Goal: Use online tool/utility: Utilize a website feature to perform a specific function

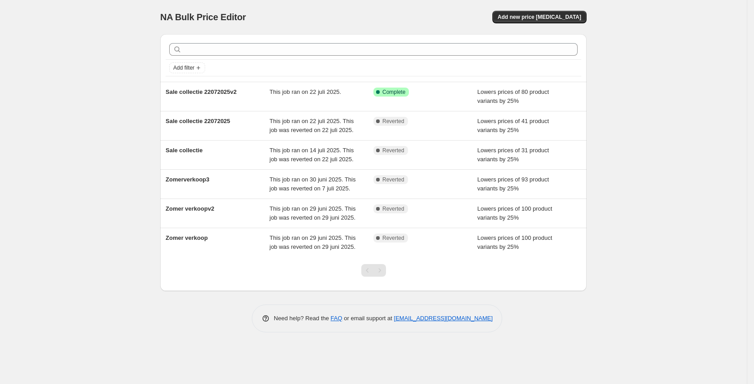
click at [222, 93] on span "Sale collectie 22072025v2" at bounding box center [201, 91] width 71 height 7
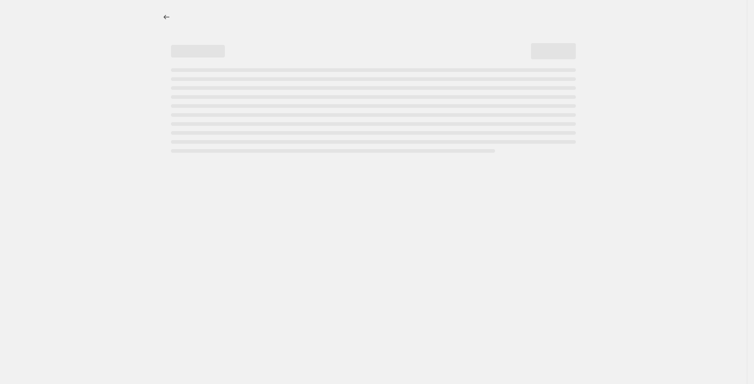
select select "percentage"
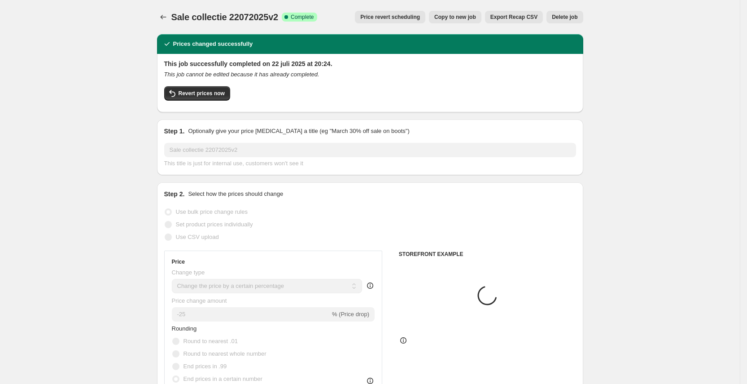
select select "collection"
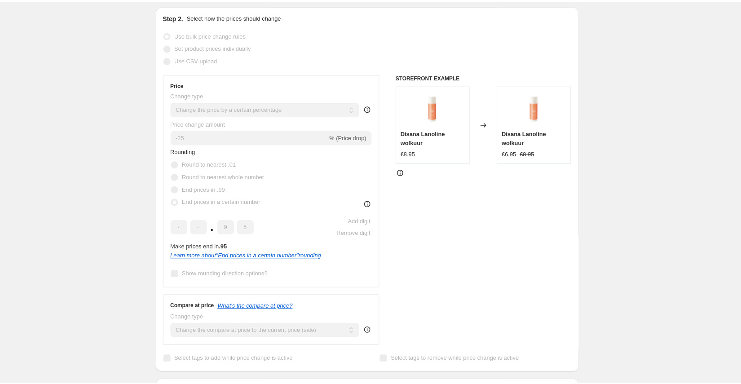
scroll to position [151, 0]
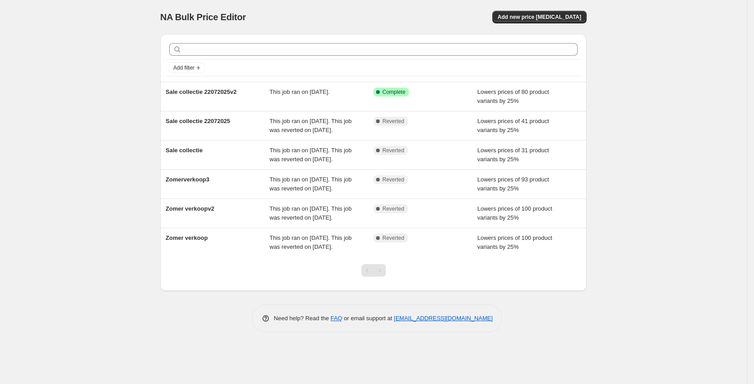
click at [175, 96] on div "Sale collectie 22072025v2" at bounding box center [218, 97] width 104 height 18
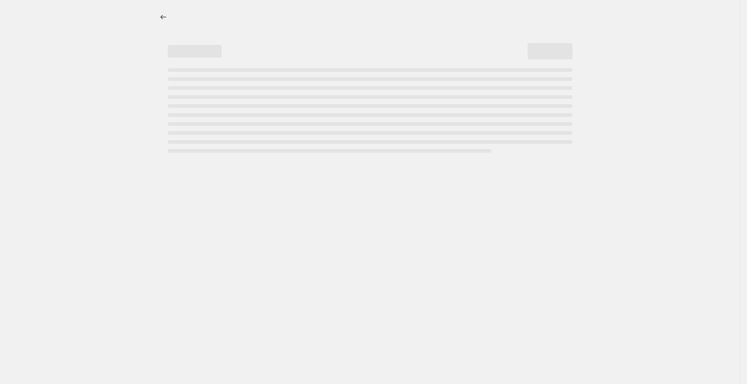
select select "percentage"
select select "collection"
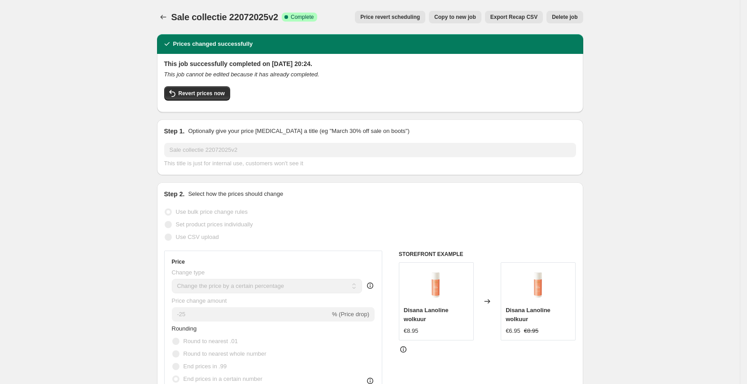
click at [196, 93] on span "Revert prices now" at bounding box center [202, 93] width 46 height 7
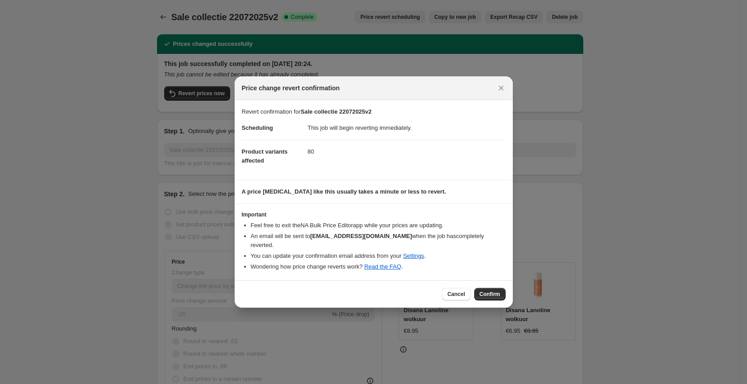
click at [496, 290] on span "Confirm" at bounding box center [490, 293] width 21 height 7
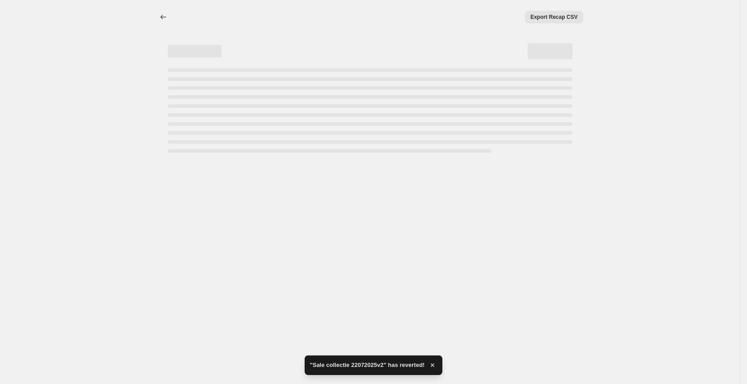
select select "percentage"
select select "collection"
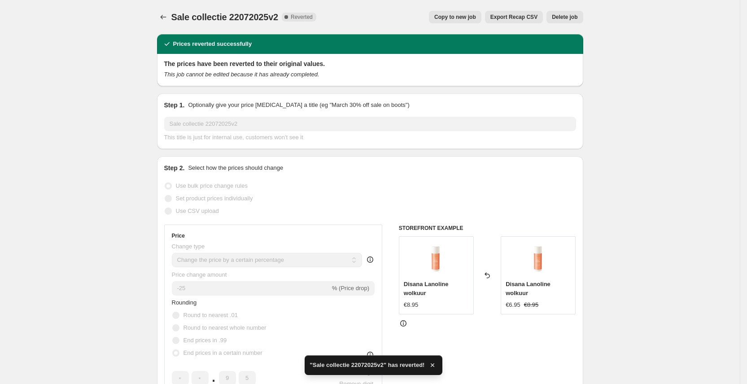
click at [460, 17] on span "Copy to new job" at bounding box center [456, 16] width 42 height 7
select select "percentage"
select select "collection"
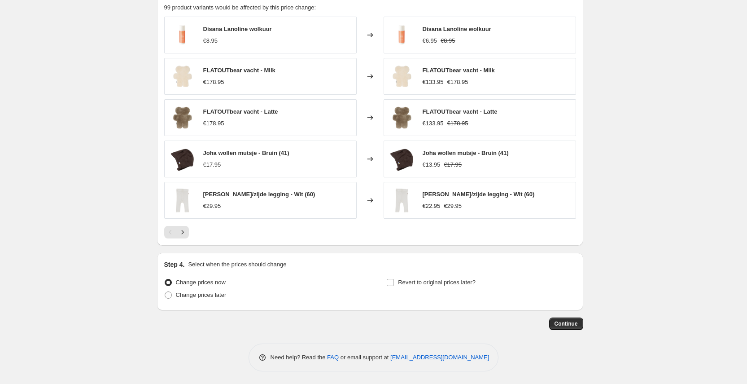
scroll to position [667, 0]
click at [570, 326] on span "Continue" at bounding box center [566, 322] width 23 height 7
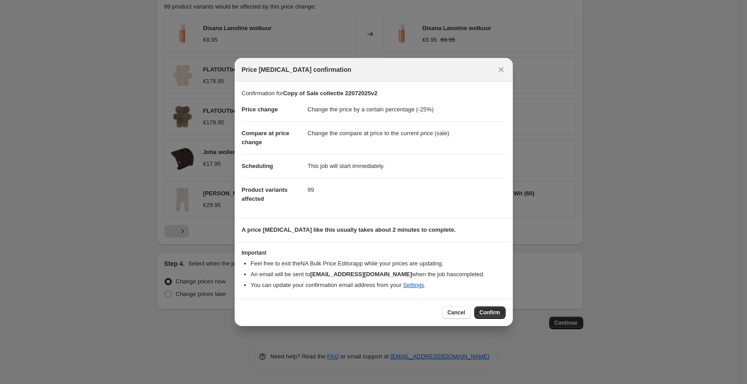
click at [494, 308] on button "Confirm" at bounding box center [490, 312] width 31 height 13
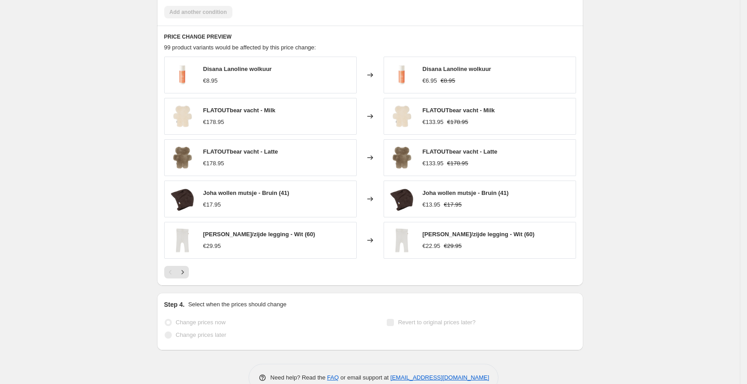
scroll to position [690, 0]
click at [186, 276] on icon "Next" at bounding box center [182, 272] width 9 height 9
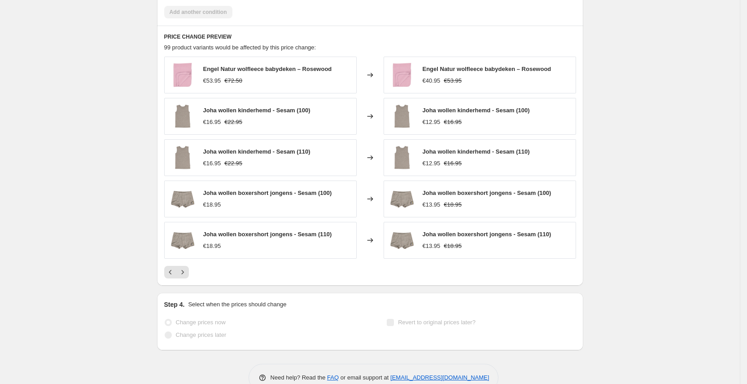
click at [186, 277] on icon "Next" at bounding box center [182, 272] width 9 height 9
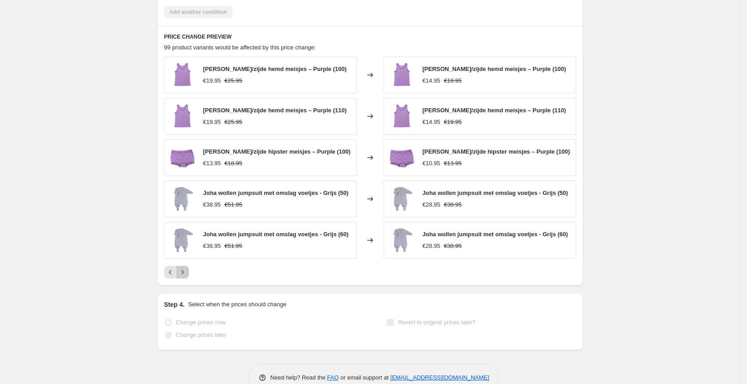
click at [186, 277] on button "Next" at bounding box center [182, 272] width 13 height 13
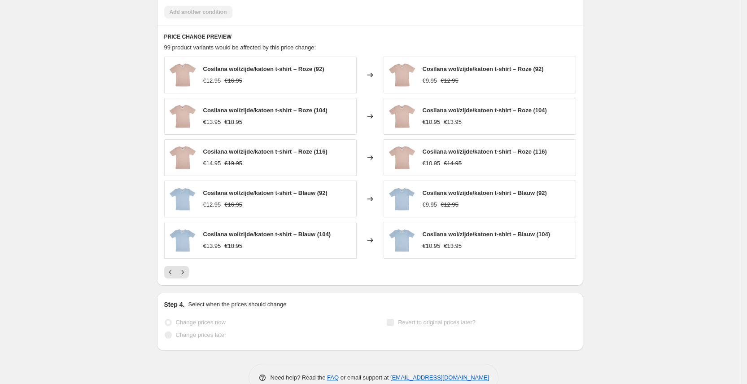
click at [187, 277] on icon "Next" at bounding box center [182, 272] width 9 height 9
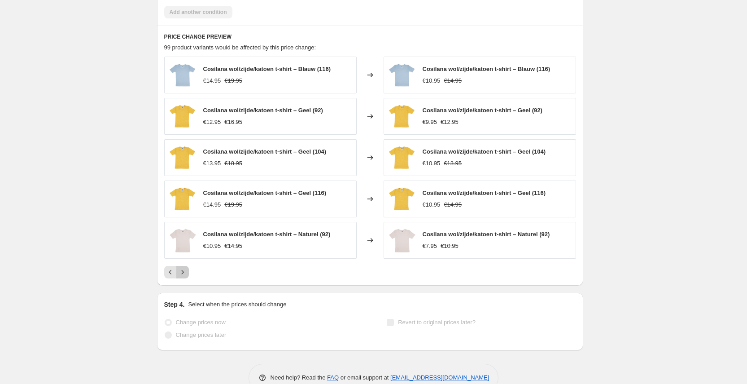
click at [187, 271] on icon "Next" at bounding box center [182, 272] width 9 height 9
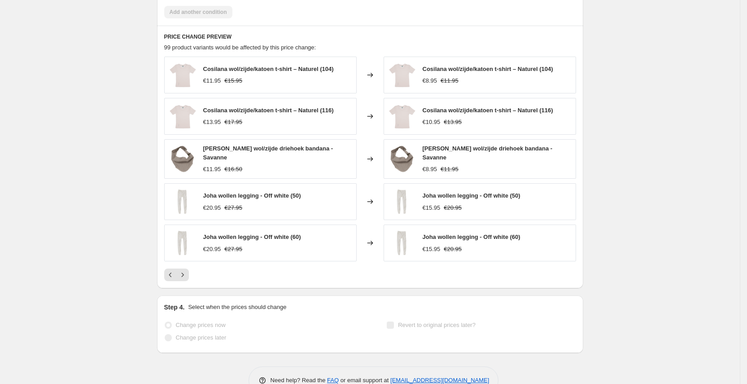
click at [182, 270] on icon "Next" at bounding box center [182, 274] width 9 height 9
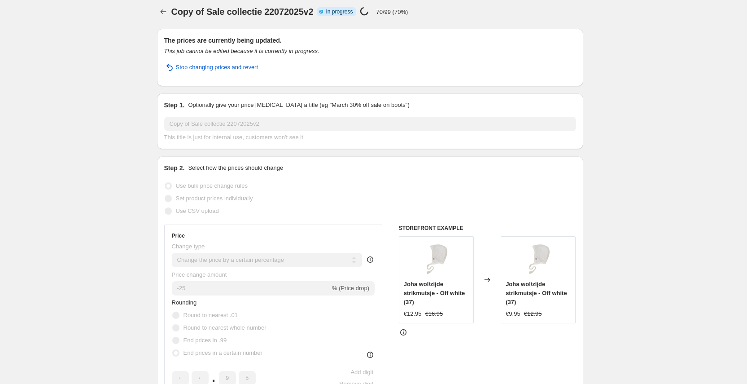
scroll to position [0, 0]
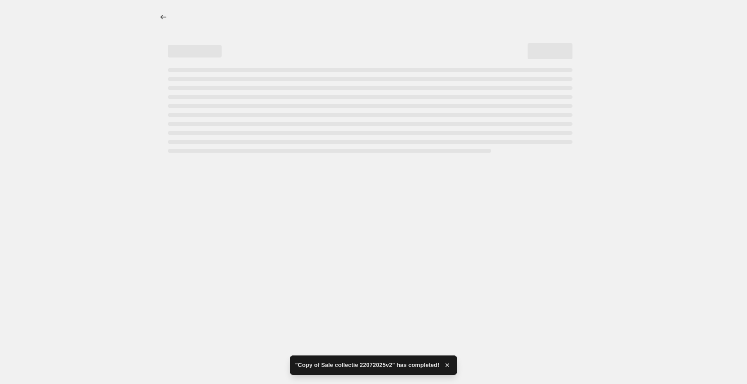
select select "percentage"
select select "collection"
